Goal: Transaction & Acquisition: Purchase product/service

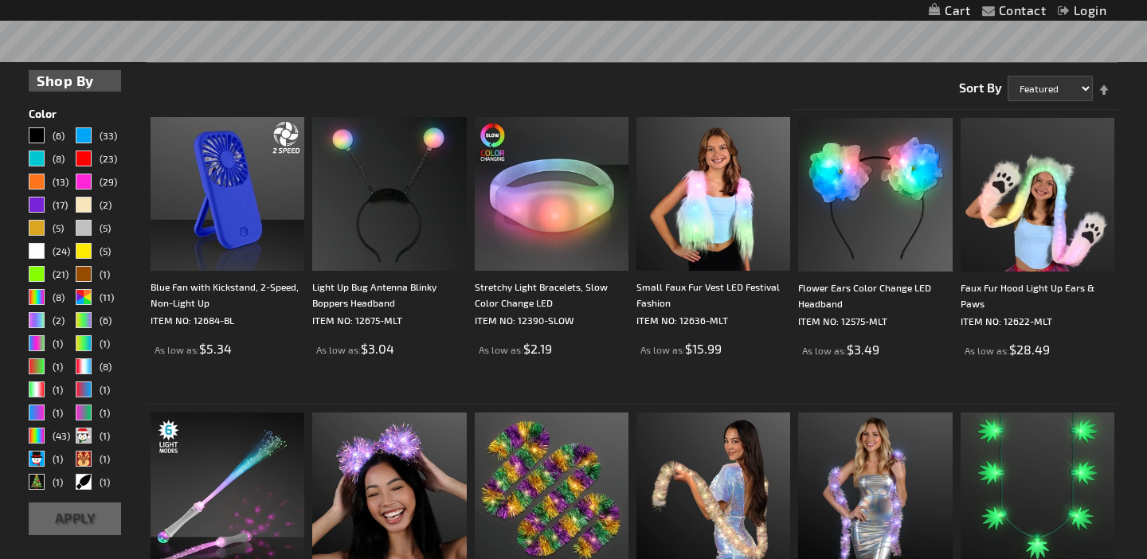
scroll to position [368, 0]
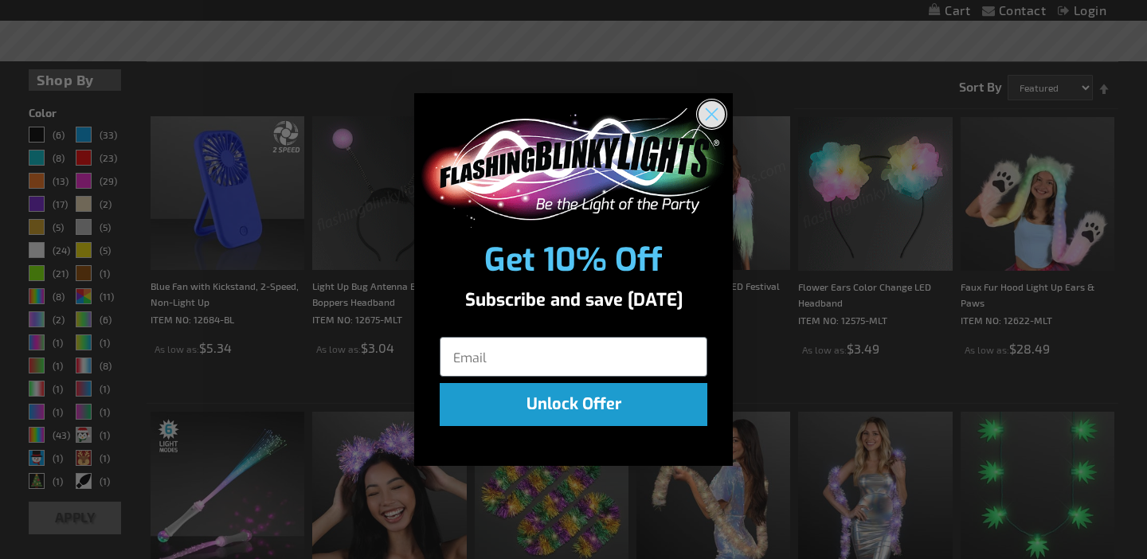
click at [716, 115] on circle "Close dialog" at bounding box center [712, 113] width 26 height 26
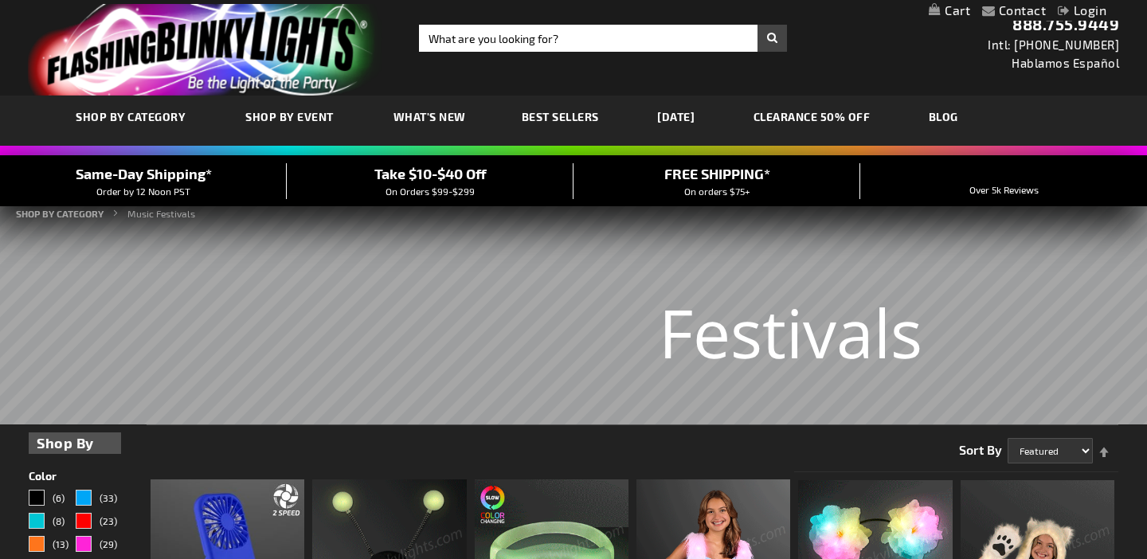
scroll to position [0, 0]
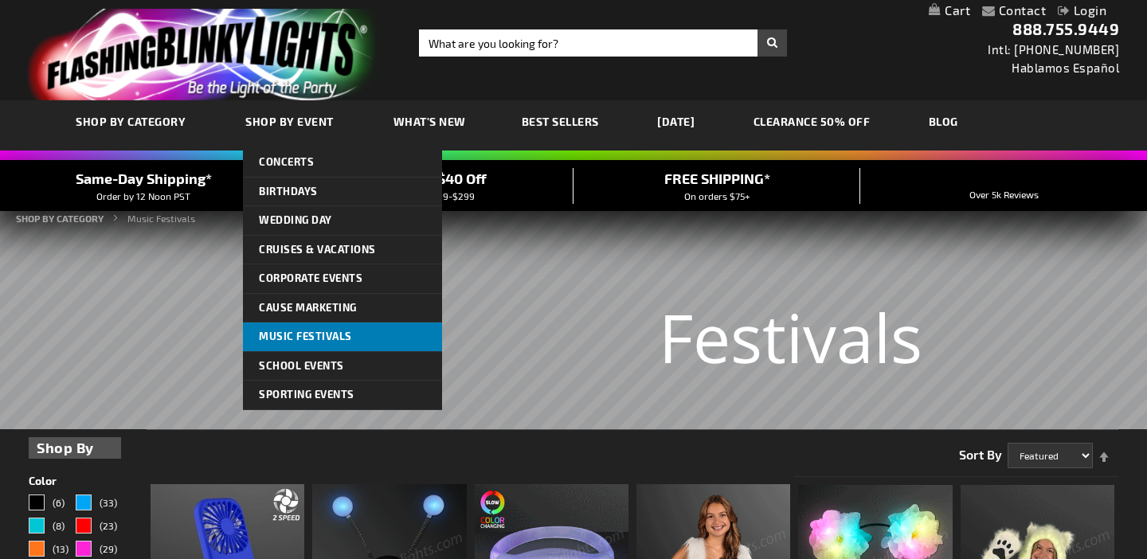
click at [319, 335] on span "Music Festivals" at bounding box center [305, 336] width 93 height 13
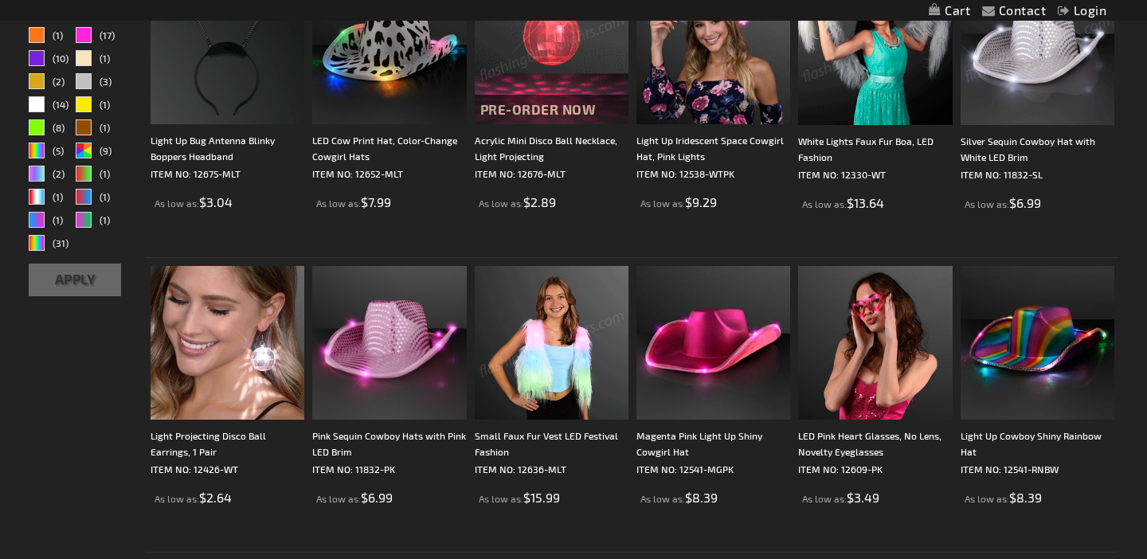
scroll to position [450, 0]
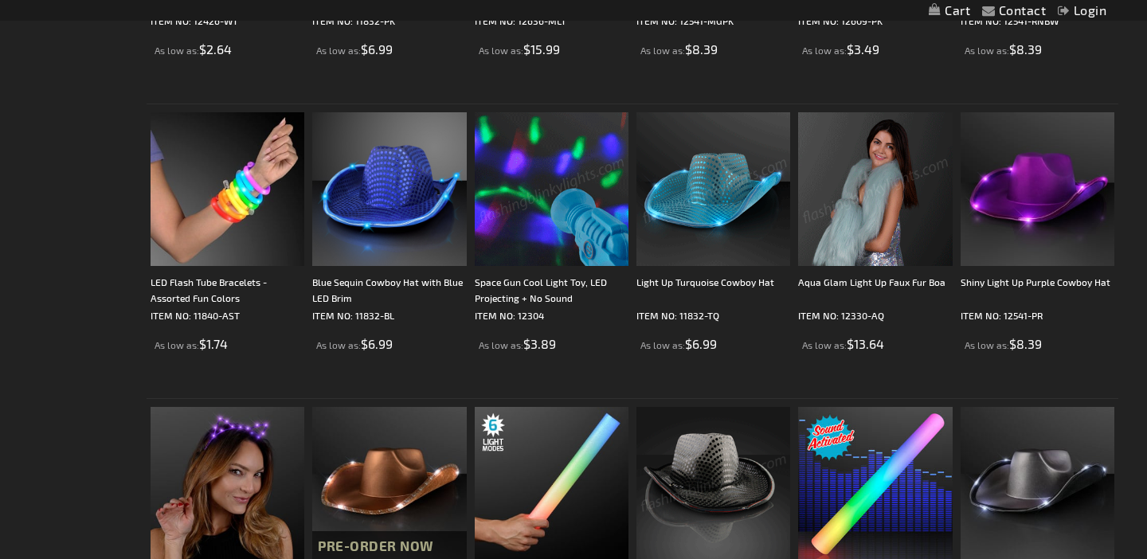
scroll to position [968, 0]
